Goal: Task Accomplishment & Management: Manage account settings

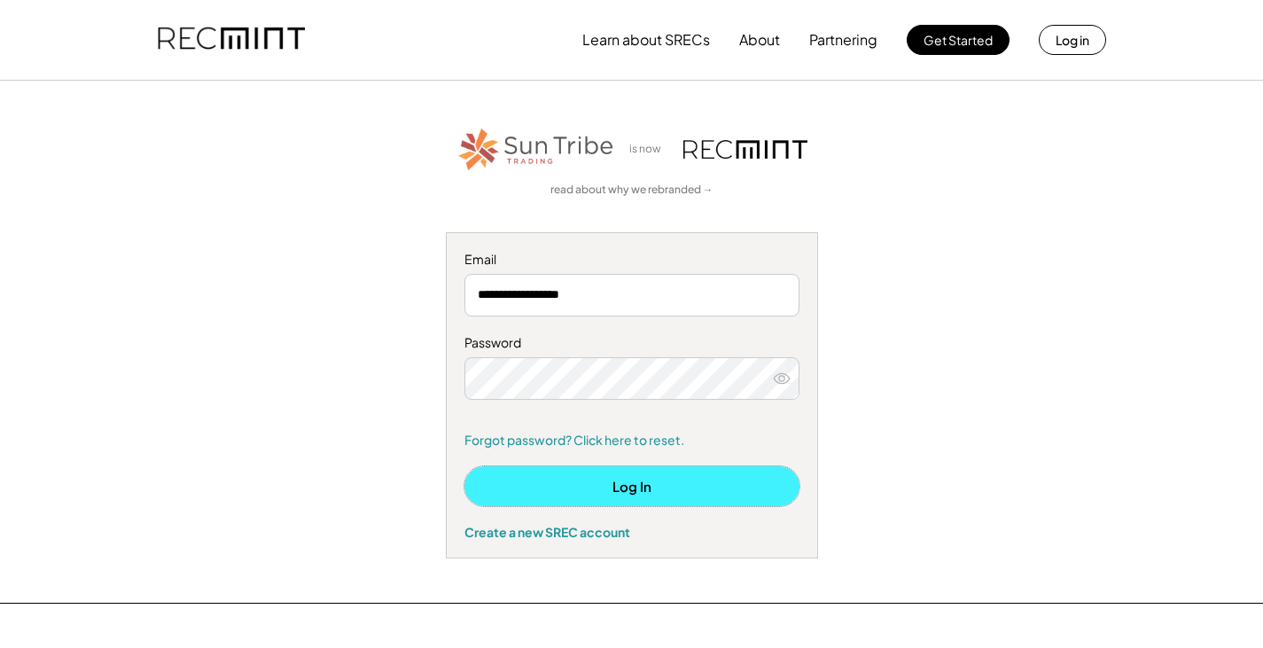
click at [622, 479] on button "Log In" at bounding box center [631, 486] width 335 height 40
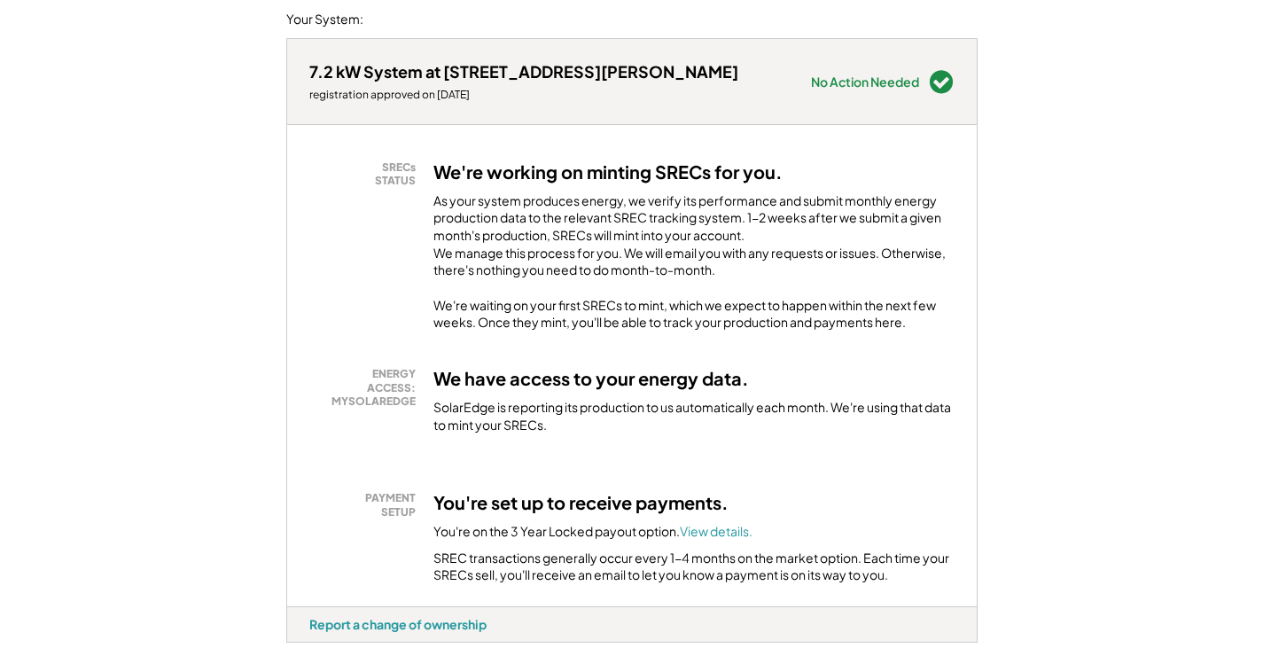
scroll to position [177, 0]
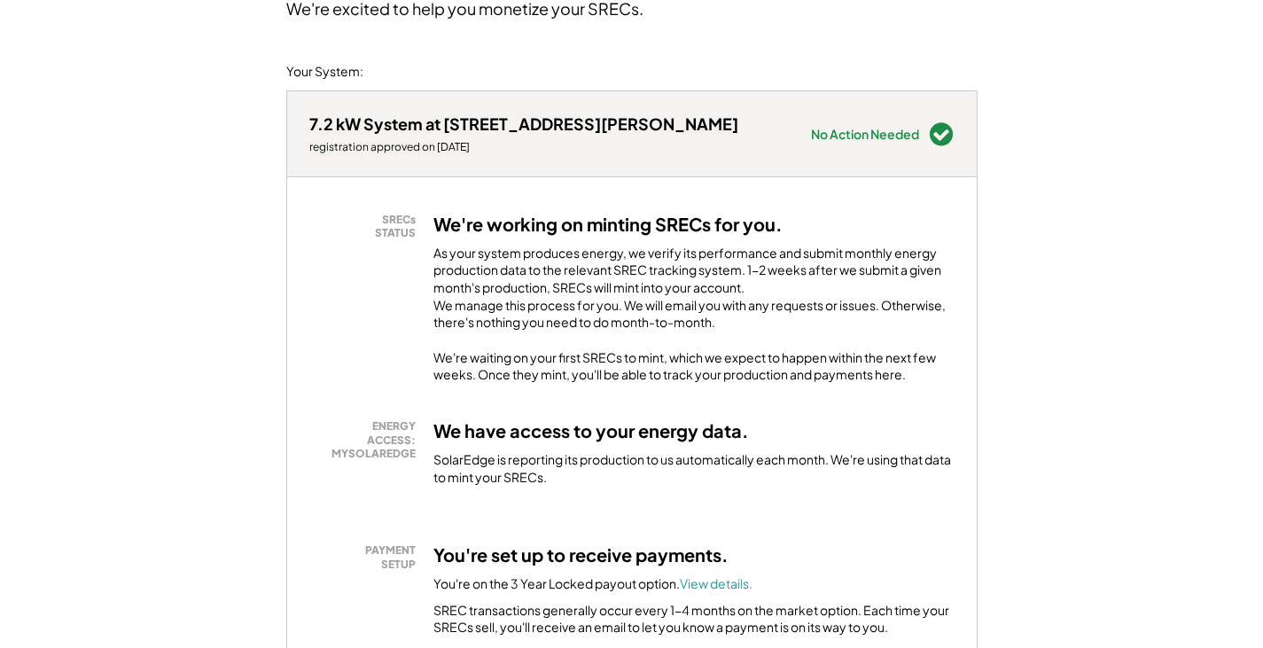
click at [595, 365] on div "We're working on minting SRECs for you. As your system produces energy, we veri…" at bounding box center [693, 298] width 521 height 171
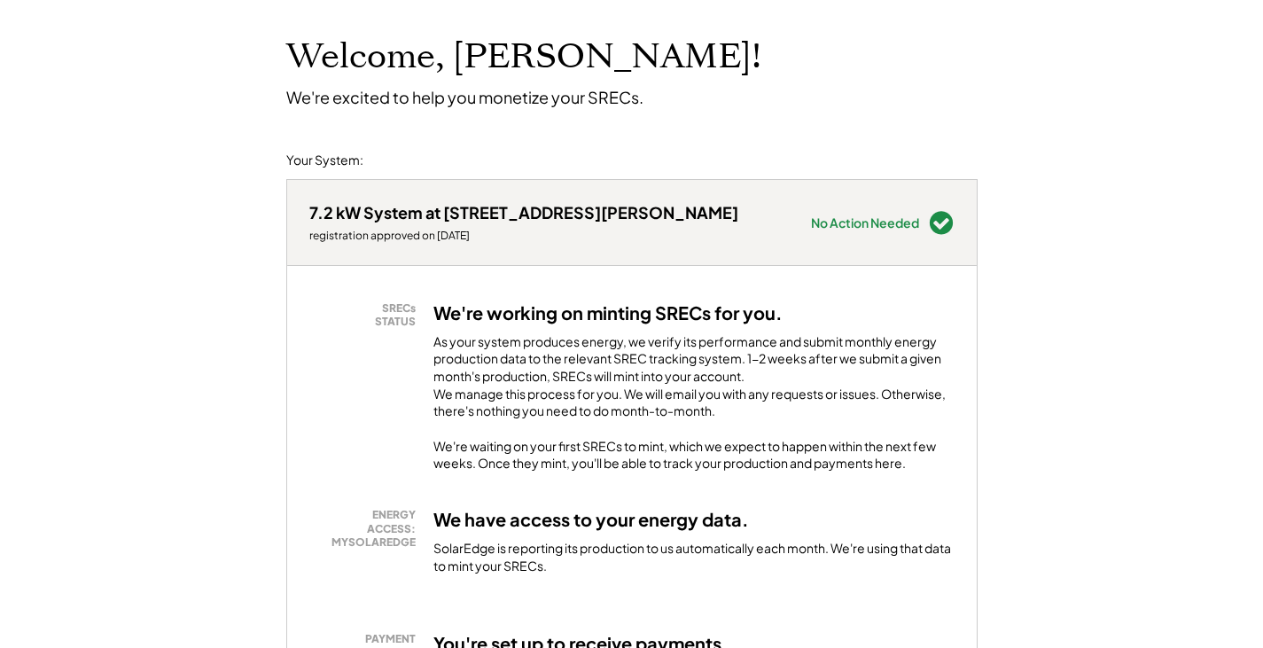
scroll to position [89, 0]
click at [517, 396] on div "As your system produces energy, we verify its performance and submit monthly en…" at bounding box center [693, 381] width 521 height 96
click at [545, 451] on div "We're working on minting SRECs for you. As your system produces energy, we veri…" at bounding box center [693, 386] width 521 height 171
click at [659, 446] on div "We're working on minting SRECs for you. As your system produces energy, we veri…" at bounding box center [693, 386] width 521 height 171
click at [682, 374] on div "As your system produces energy, we verify its performance and submit monthly en…" at bounding box center [693, 381] width 521 height 96
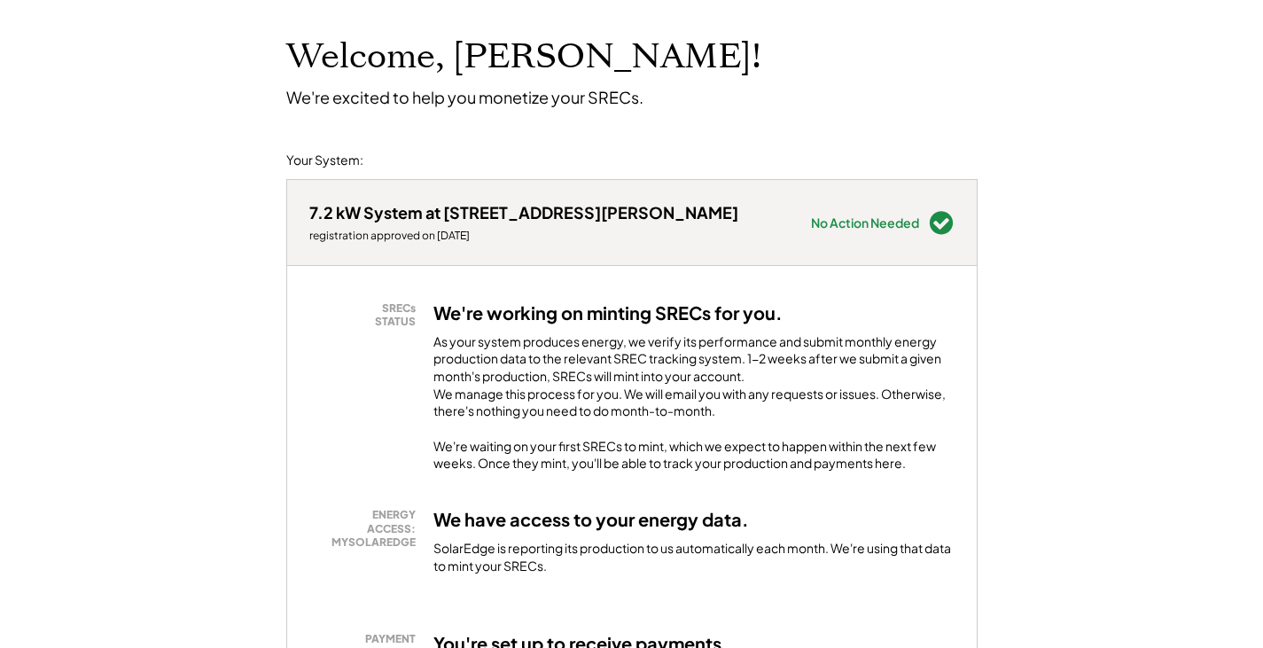
click at [574, 314] on h3 "We're working on minting SRECs for you." at bounding box center [607, 312] width 349 height 23
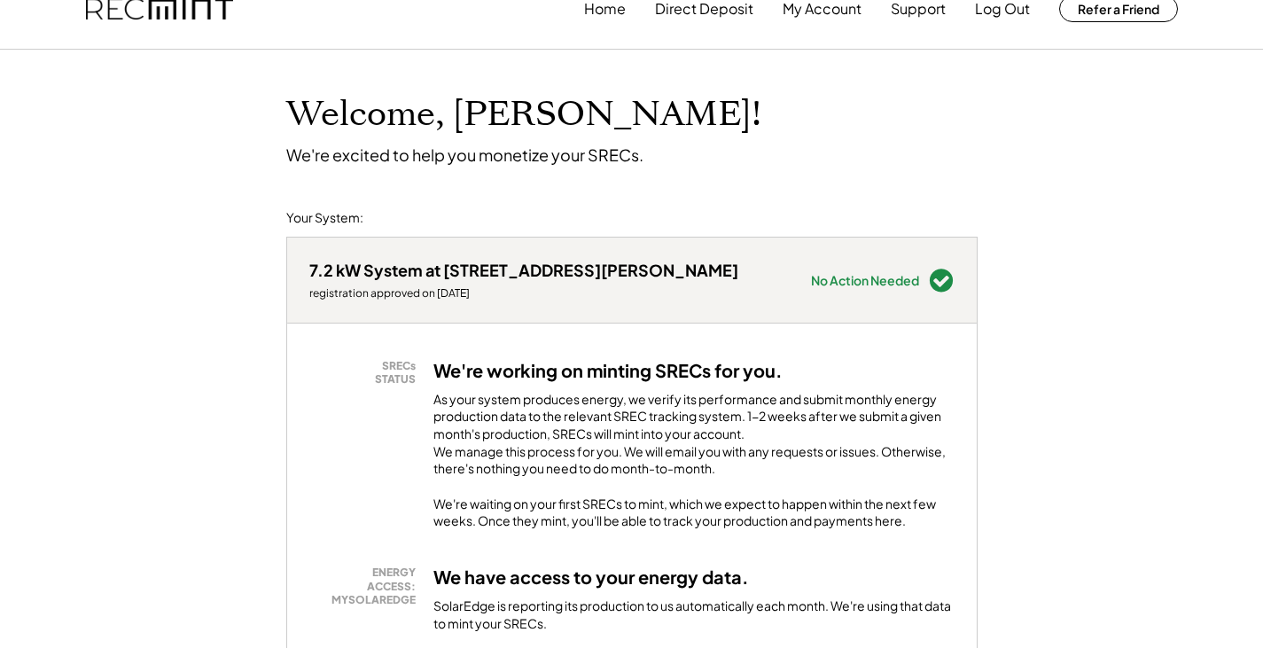
scroll to position [0, 0]
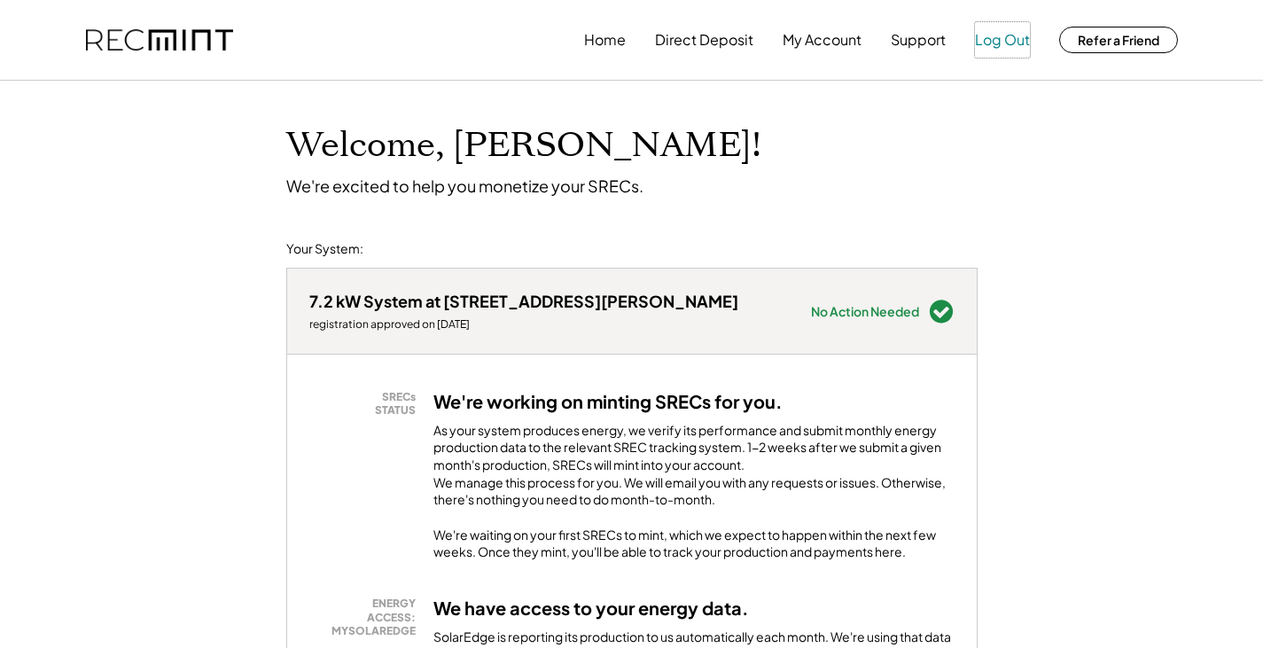
click at [986, 41] on button "Log Out" at bounding box center [1002, 39] width 55 height 35
